Goal: Information Seeking & Learning: Learn about a topic

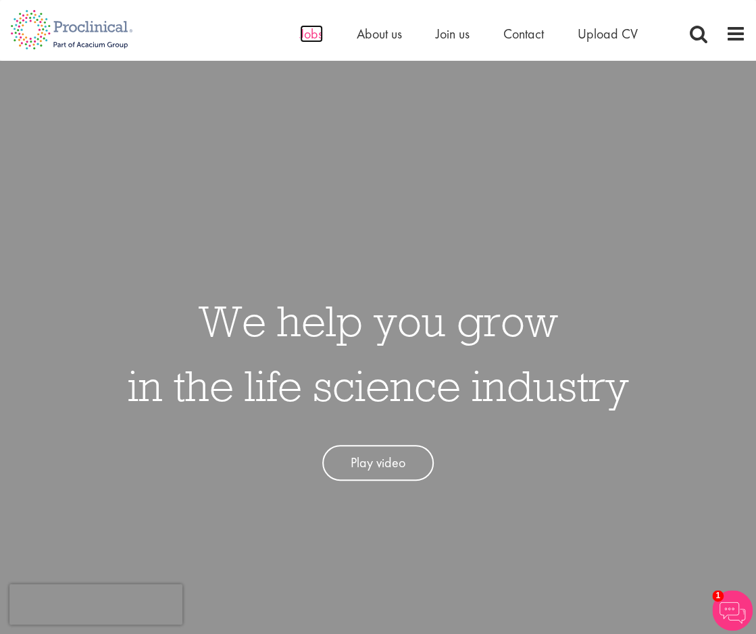
click at [308, 41] on span "Jobs" at bounding box center [311, 34] width 23 height 18
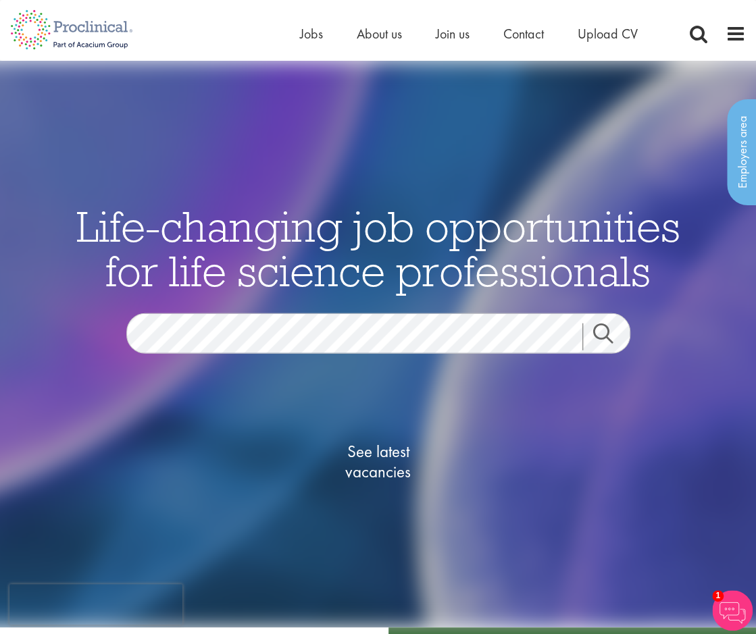
click at [647, 497] on div "See latest vacancies" at bounding box center [378, 464] width 655 height 153
